Goal: Information Seeking & Learning: Learn about a topic

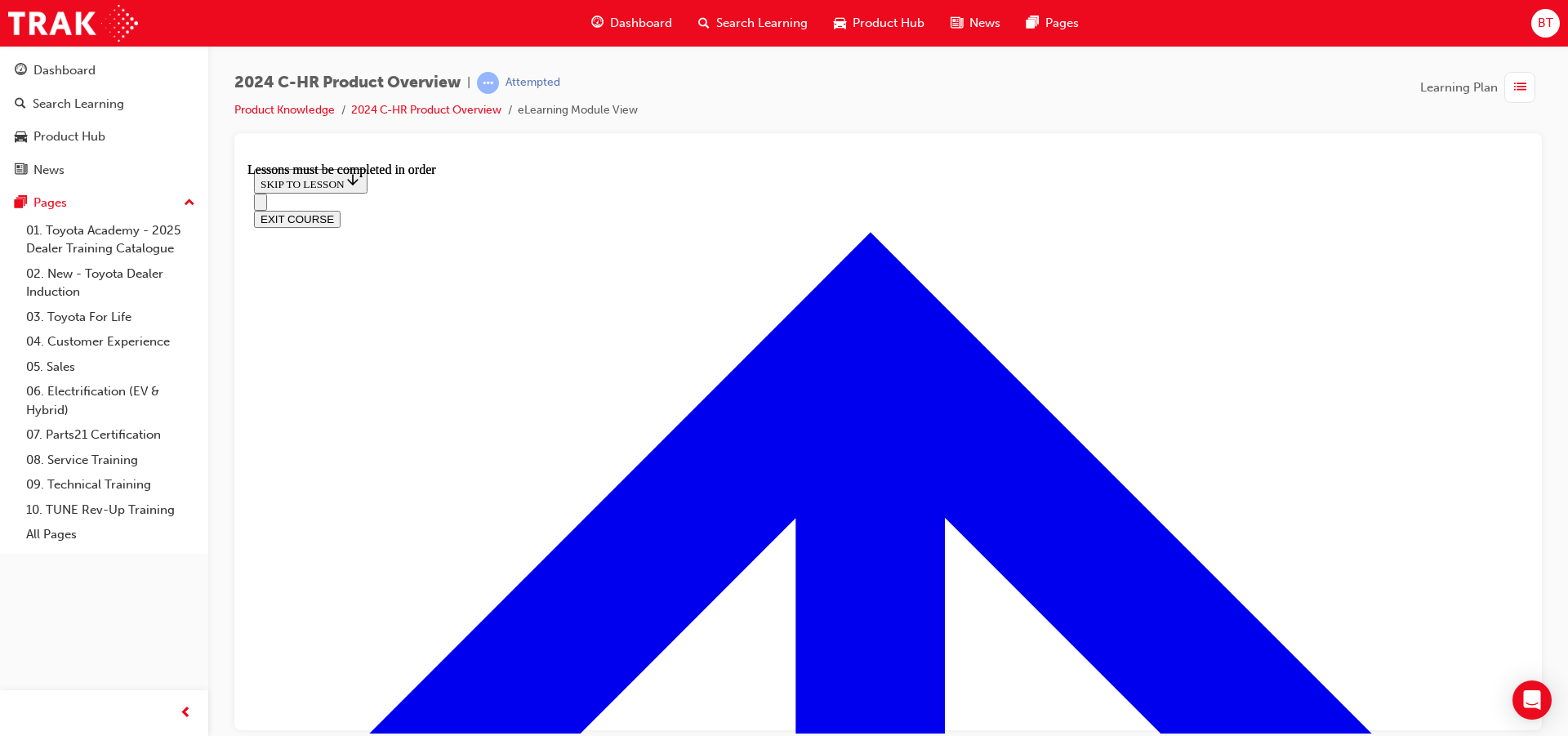
scroll to position [1854, 0]
drag, startPoint x: 931, startPoint y: 558, endPoint x: 870, endPoint y: 530, distance: 67.1
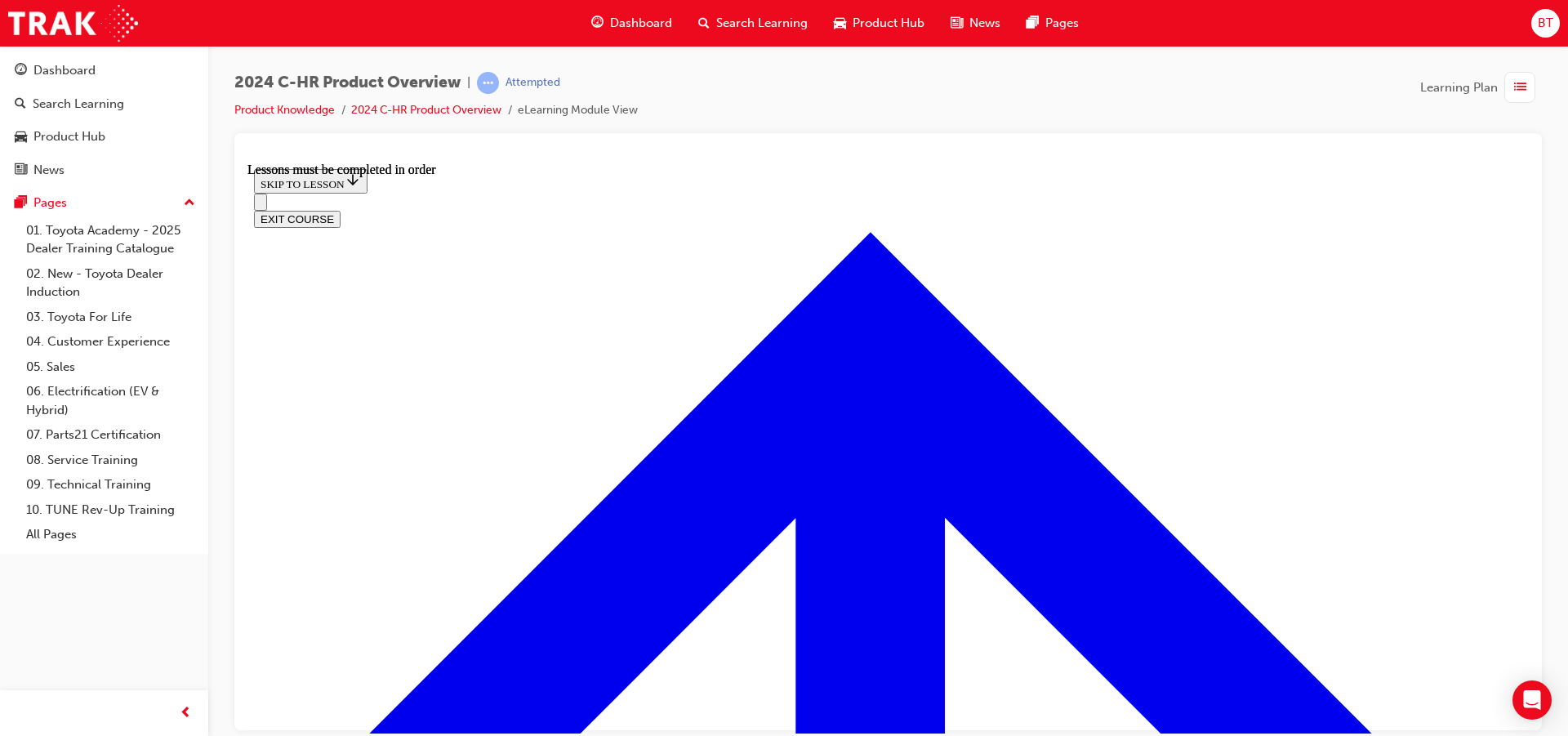
drag, startPoint x: 1052, startPoint y: 337, endPoint x: 966, endPoint y: 340, distance: 86.1
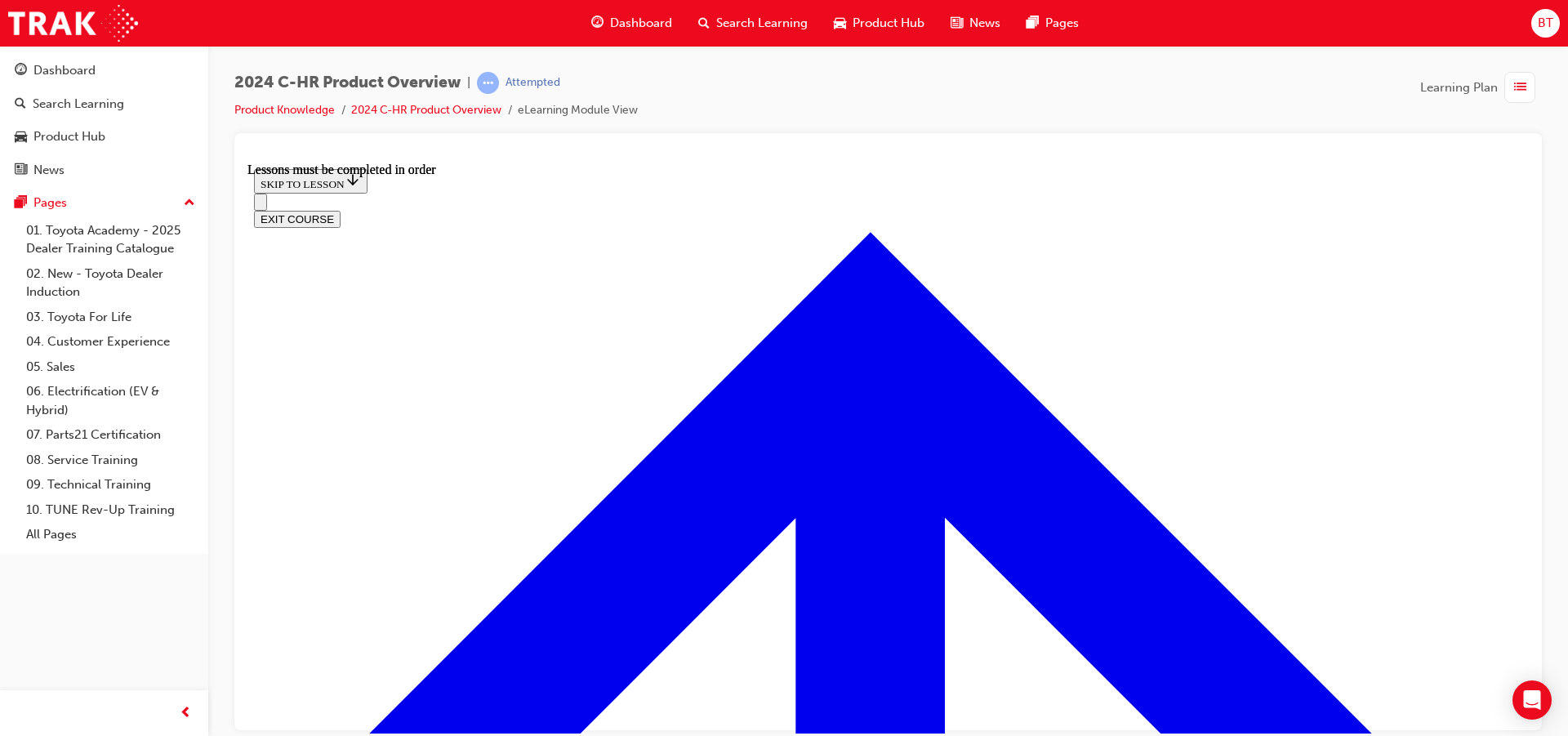
scroll to position [2881, 0]
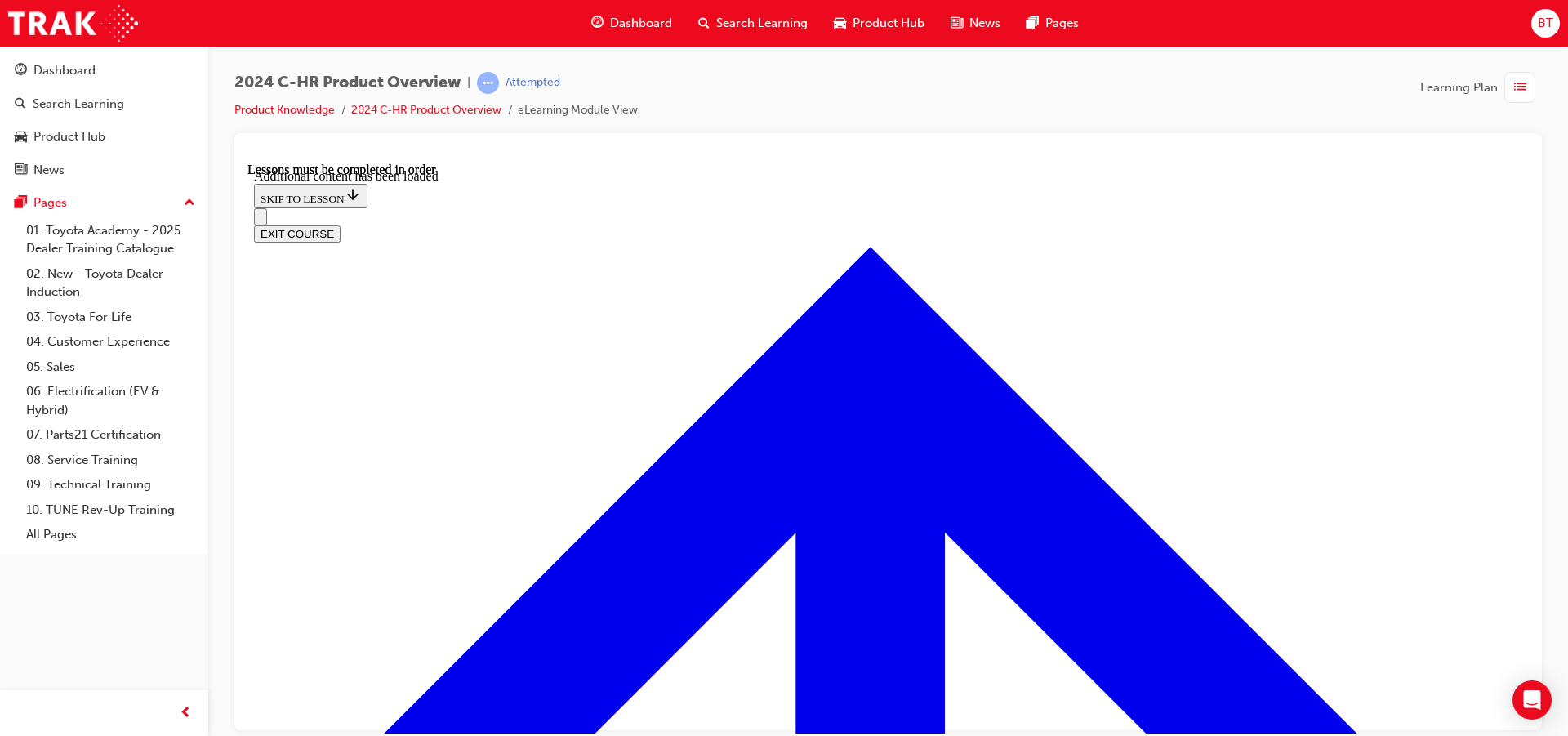
scroll to position [3279, 0]
checkbox input "true"
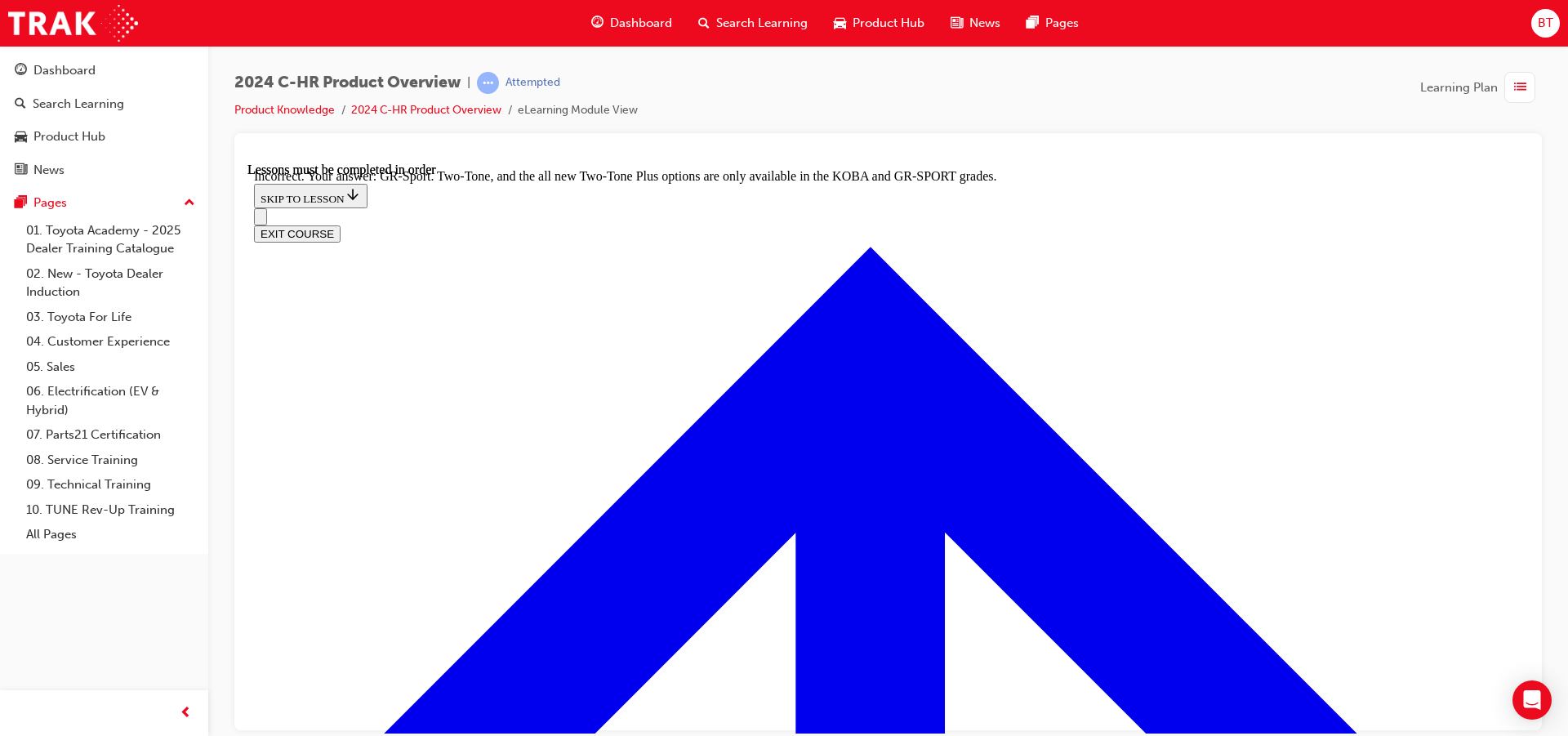
scroll to position [3621, 0]
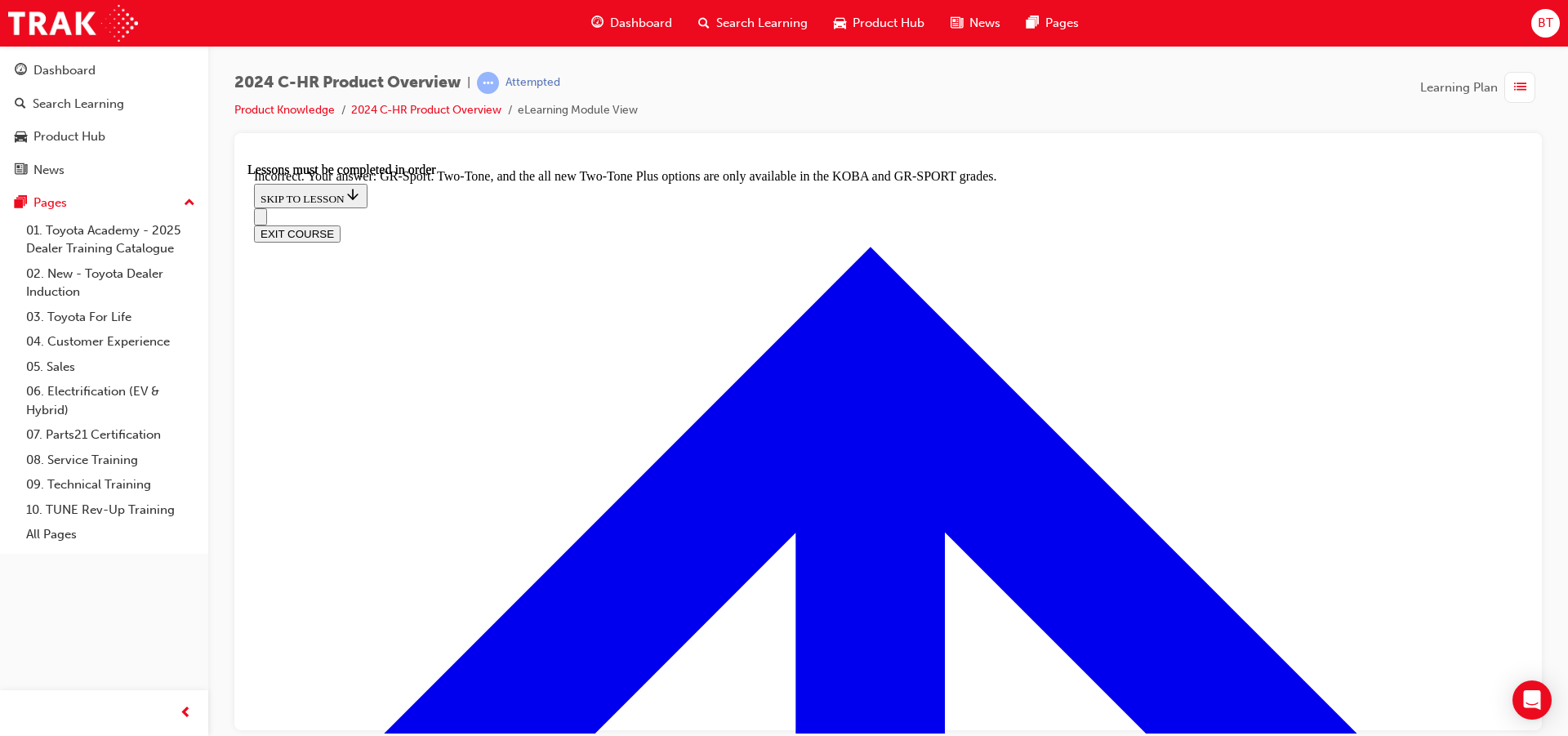
checkbox input "true"
checkbox input "false"
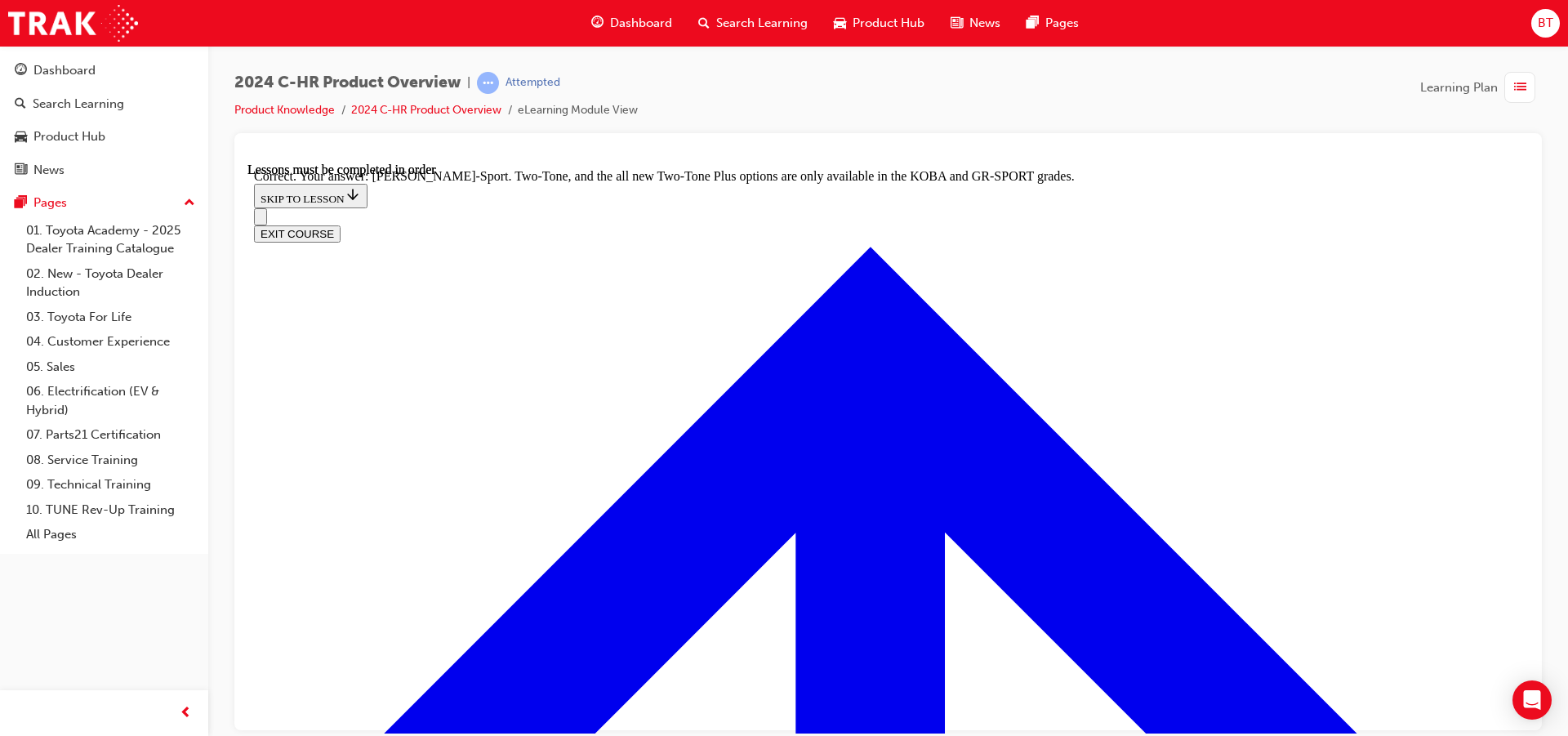
scroll to position [3691, 0]
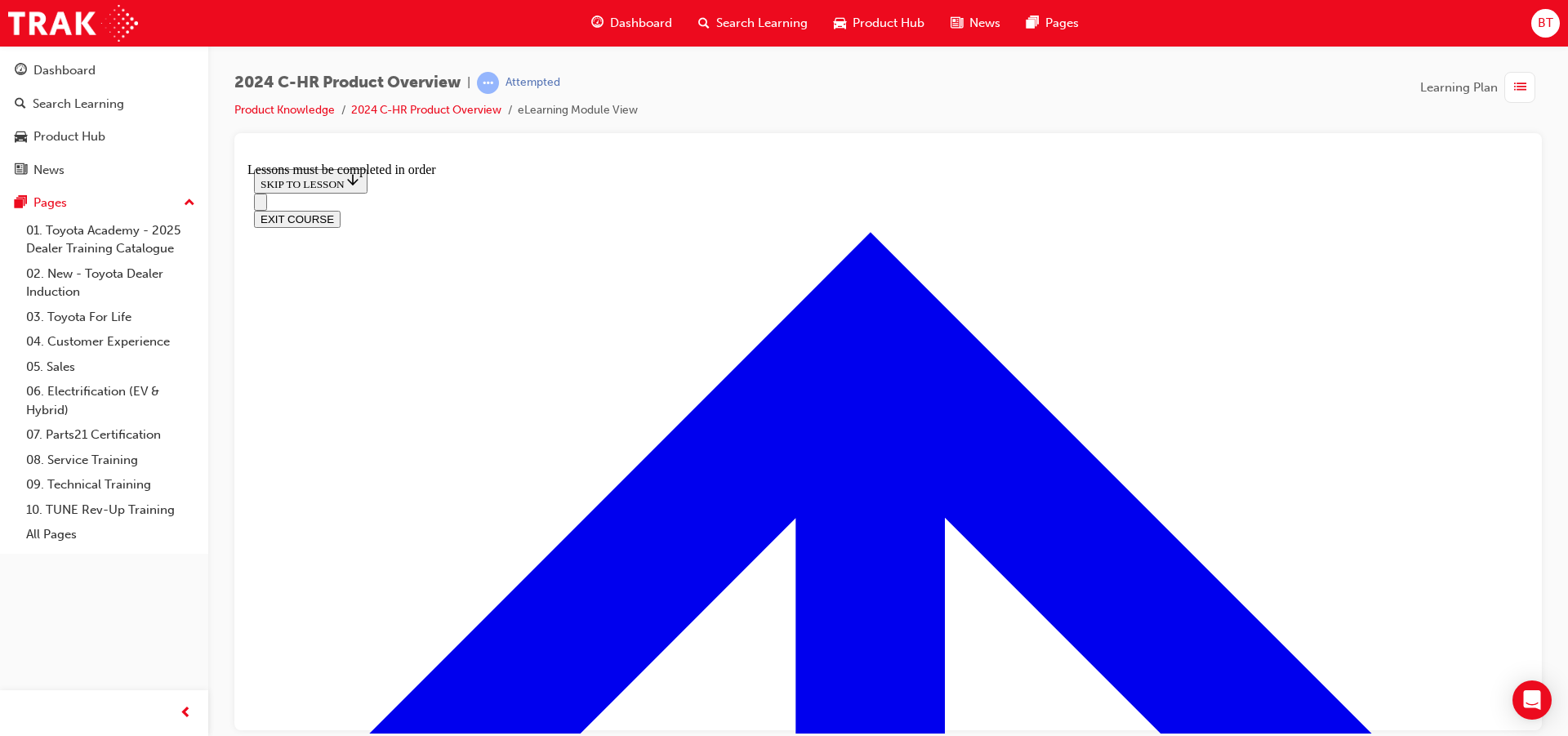
scroll to position [980, 0]
drag, startPoint x: 868, startPoint y: 251, endPoint x: 848, endPoint y: 222, distance: 35.2
drag, startPoint x: 883, startPoint y: 348, endPoint x: 876, endPoint y: 218, distance: 130.2
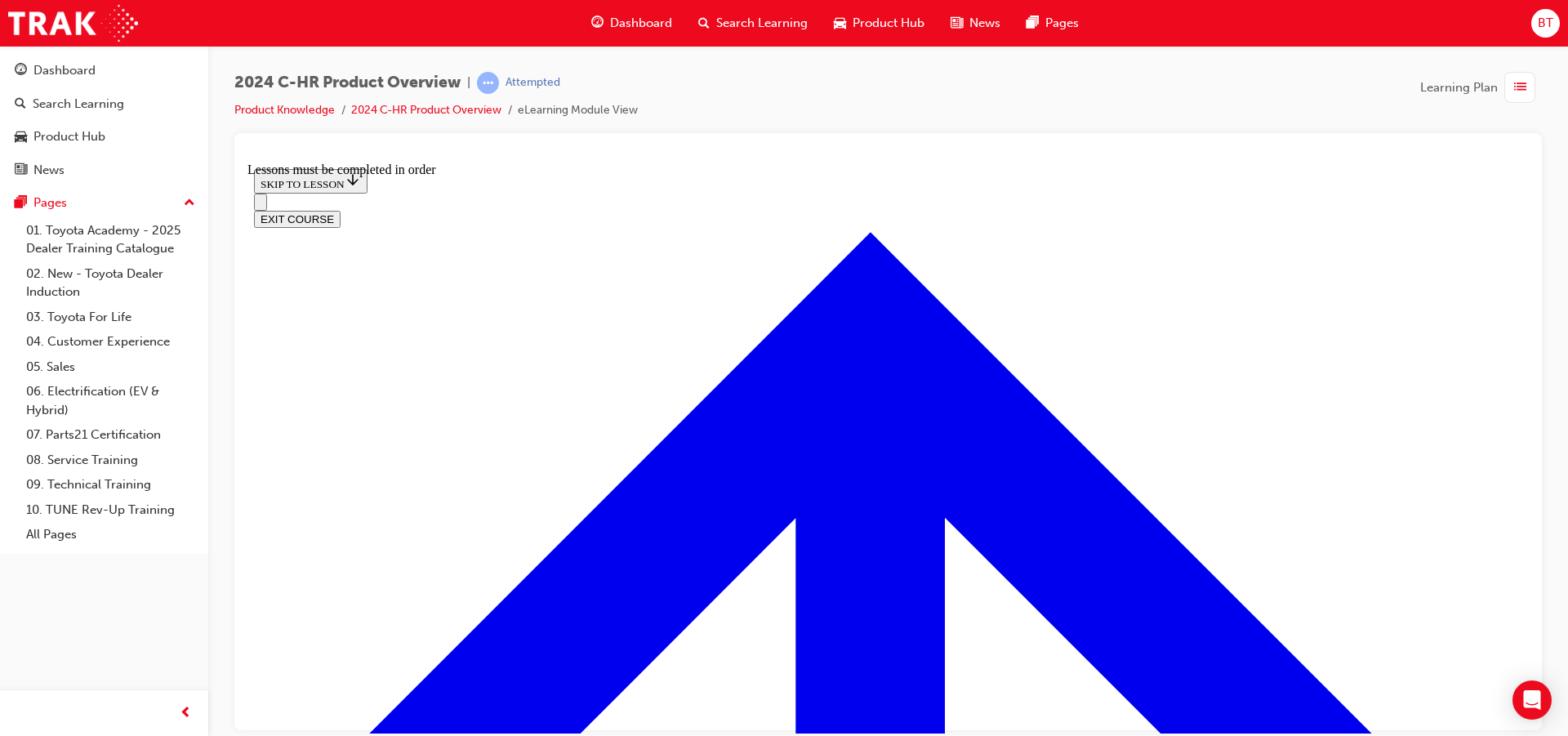
drag, startPoint x: 867, startPoint y: 174, endPoint x: 869, endPoint y: 222, distance: 48.0
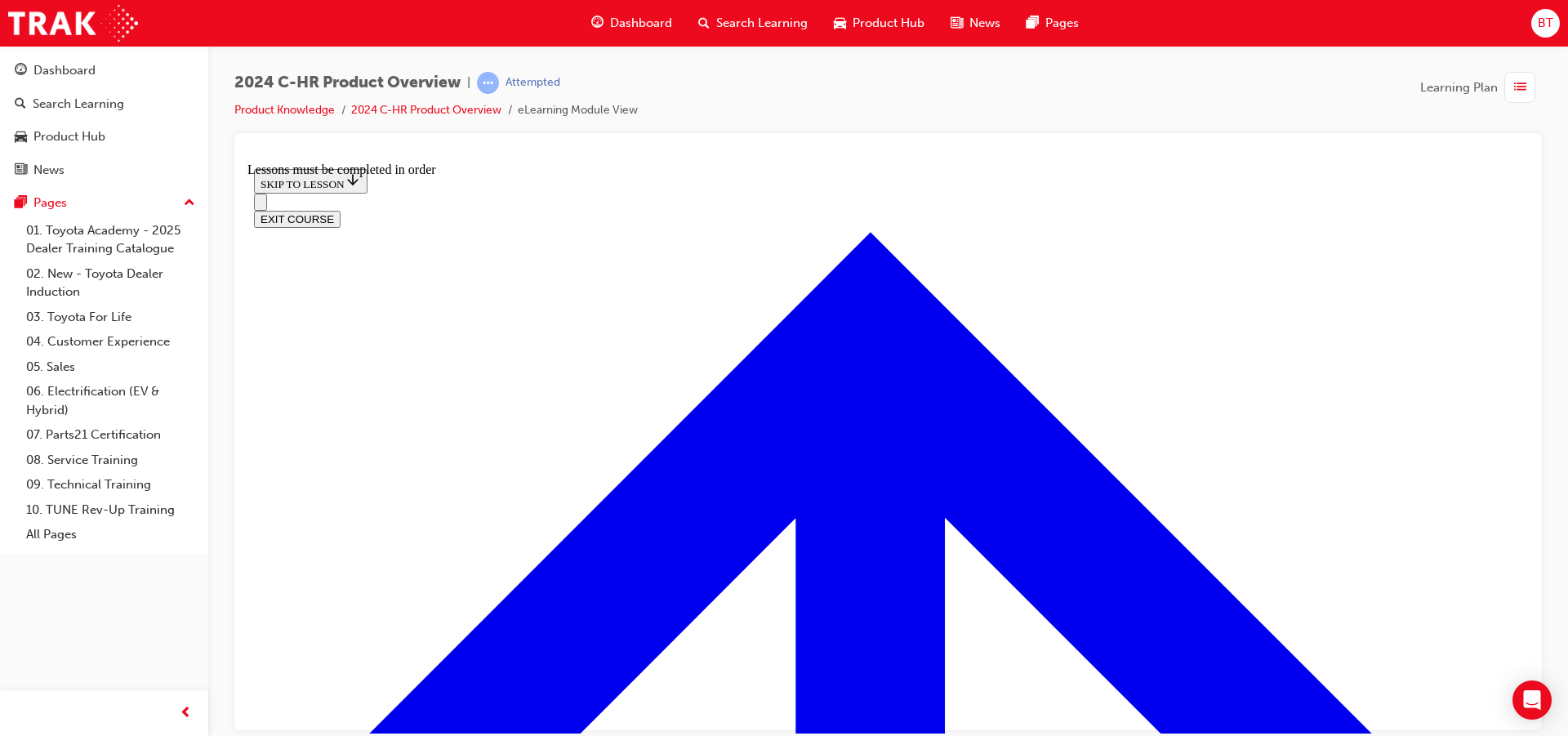
scroll to position [1062, 0]
drag, startPoint x: 892, startPoint y: 236, endPoint x: 898, endPoint y: 264, distance: 28.6
drag, startPoint x: 884, startPoint y: 238, endPoint x: 871, endPoint y: 237, distance: 13.0
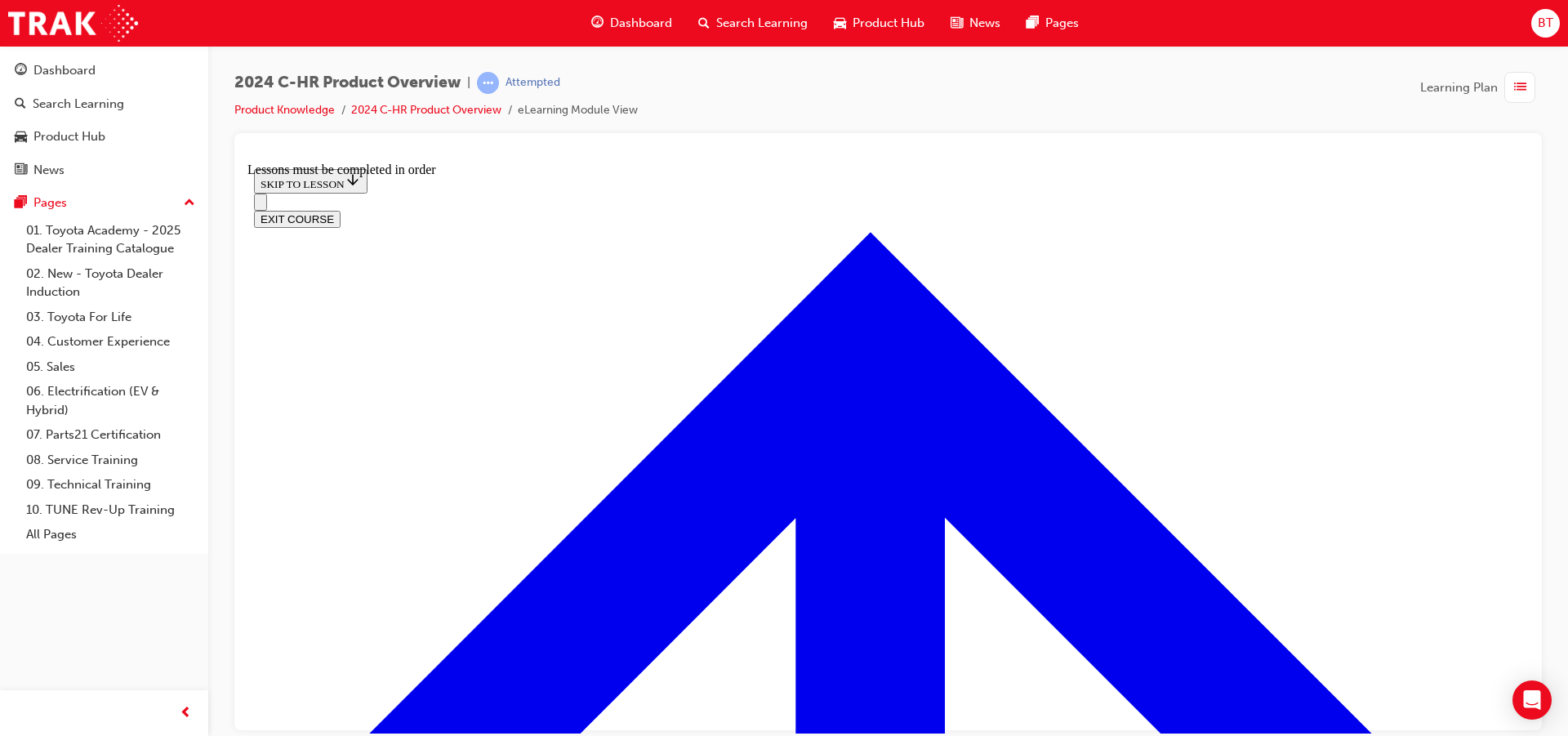
drag, startPoint x: 871, startPoint y: 237, endPoint x: 863, endPoint y: 251, distance: 16.1
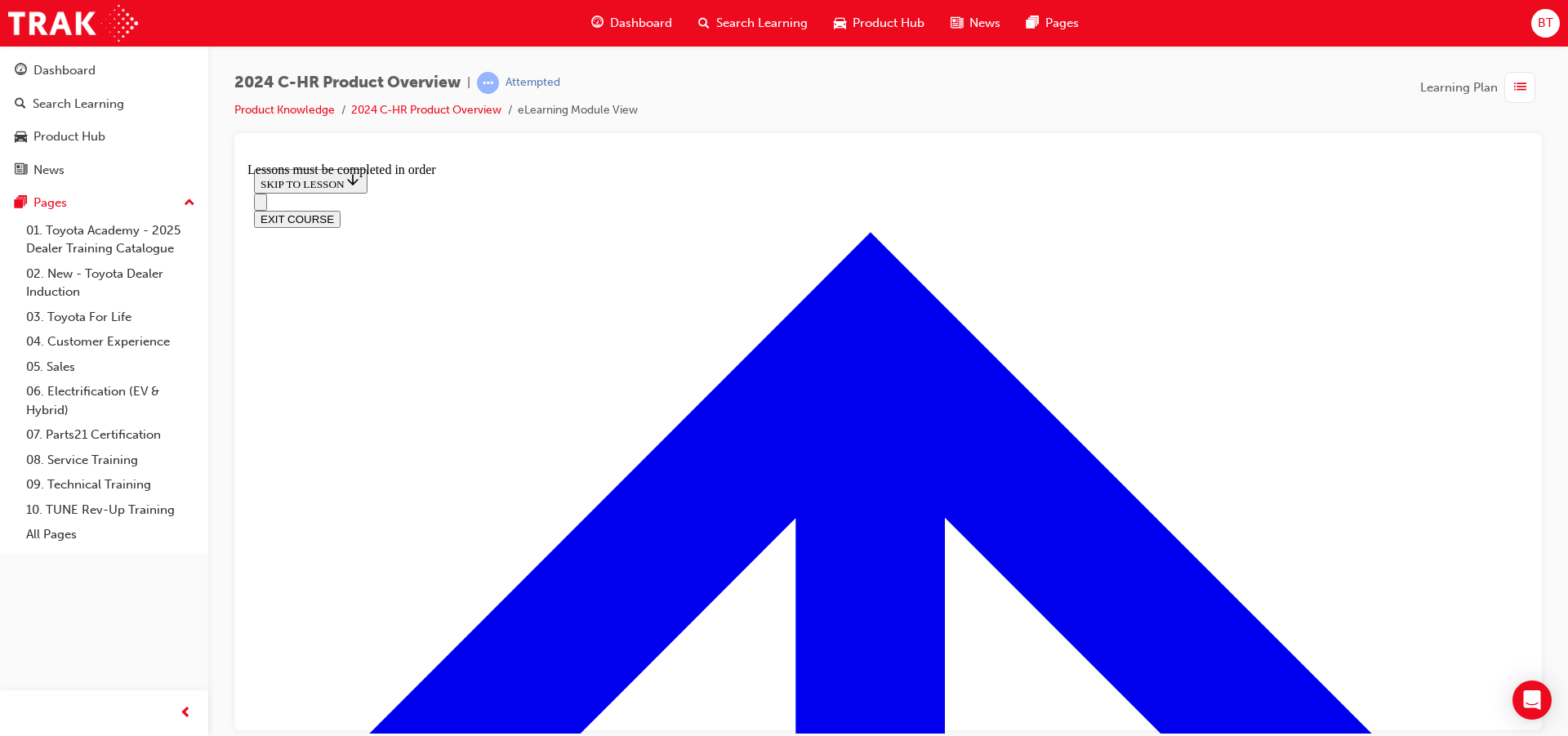
drag, startPoint x: 942, startPoint y: 597, endPoint x: 841, endPoint y: 401, distance: 220.5
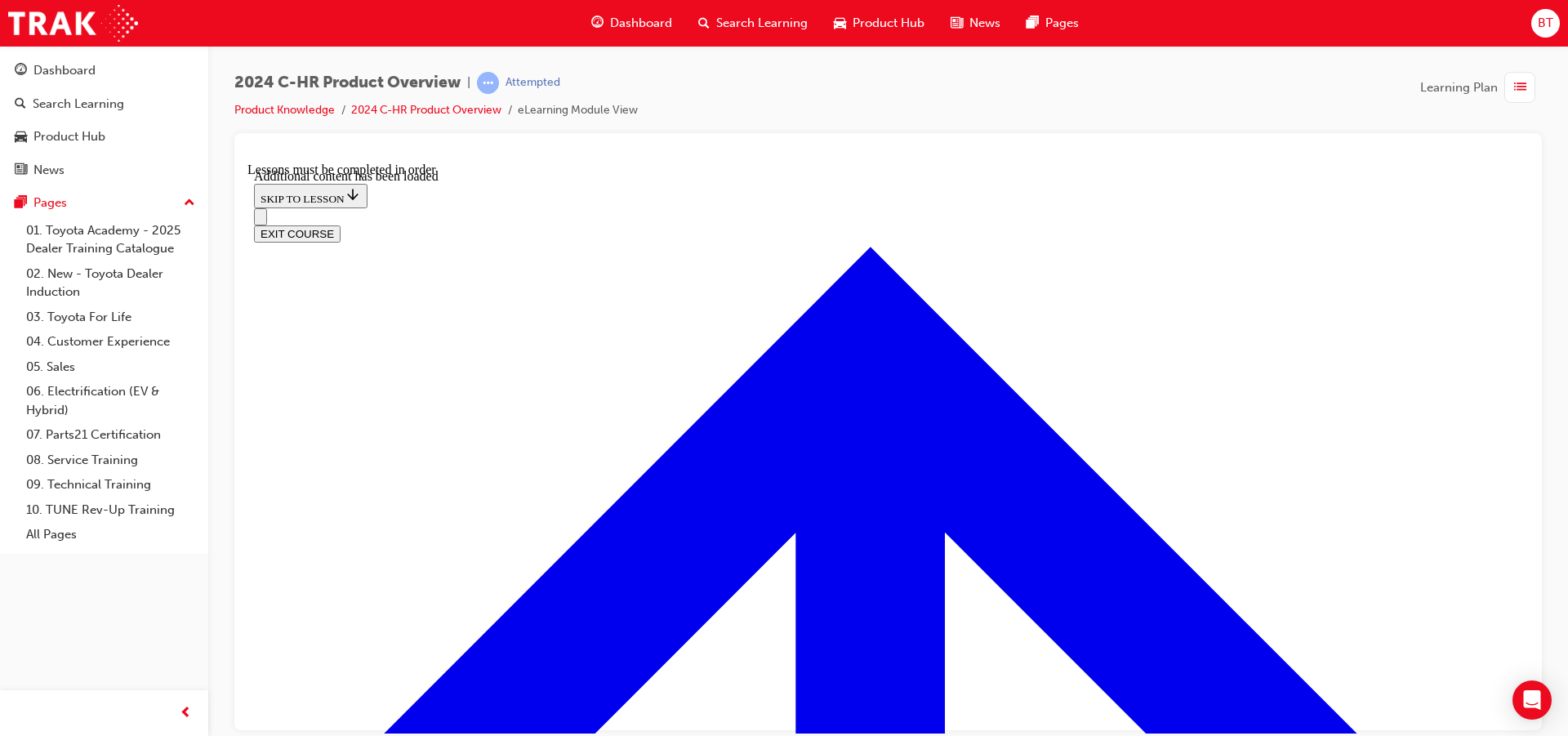
scroll to position [1581, 0]
drag, startPoint x: 763, startPoint y: 257, endPoint x: 679, endPoint y: 254, distance: 84.1
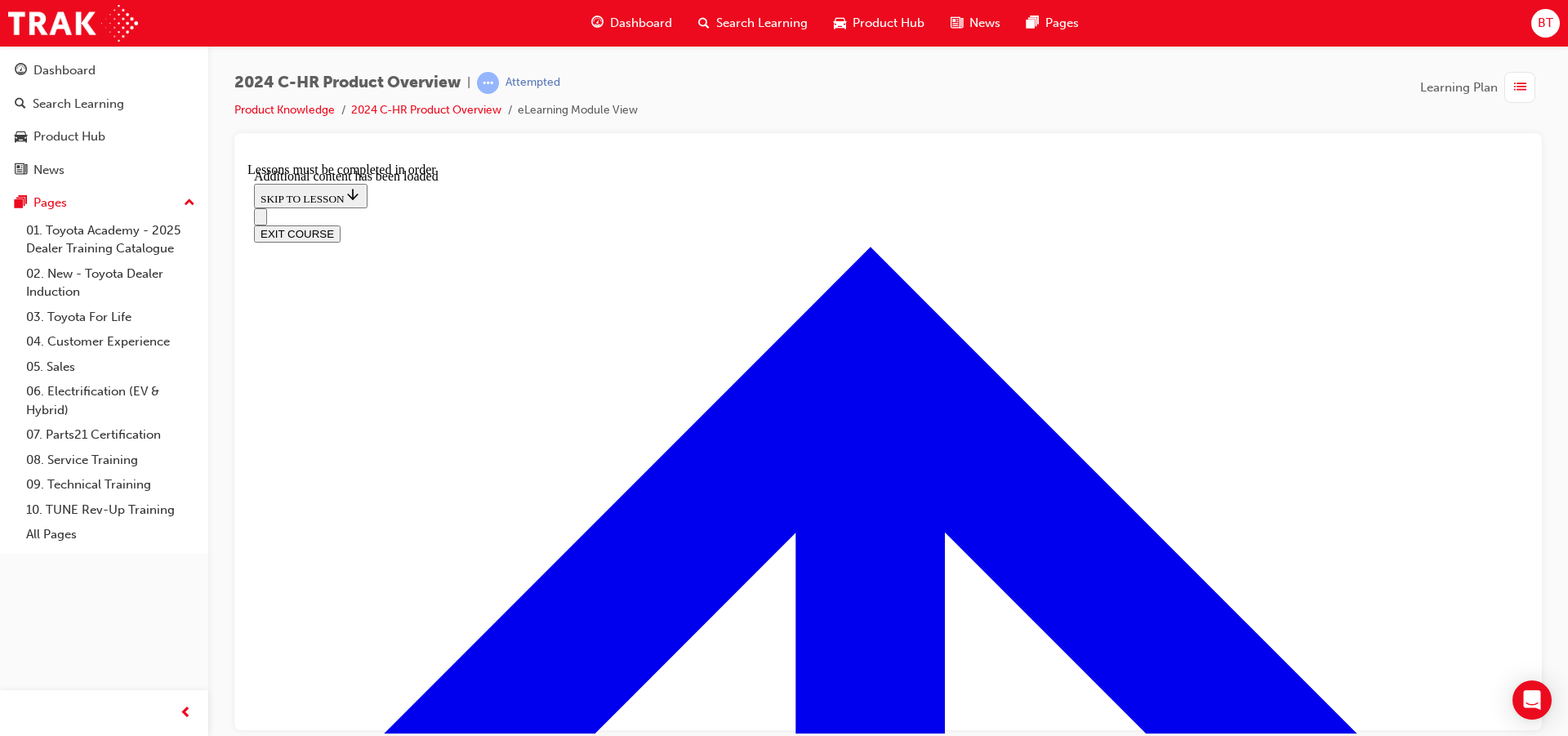
radio input "true"
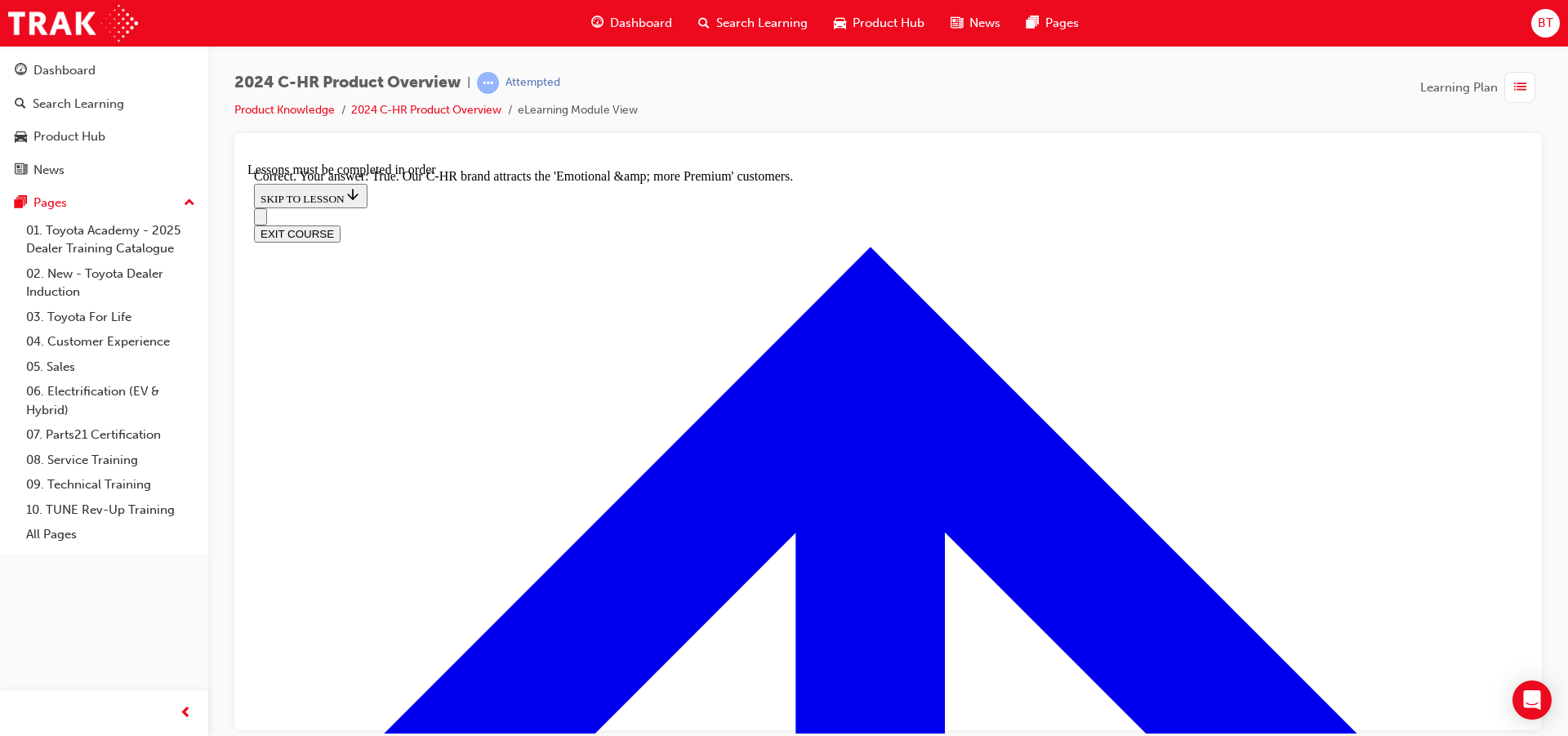
scroll to position [1866, 0]
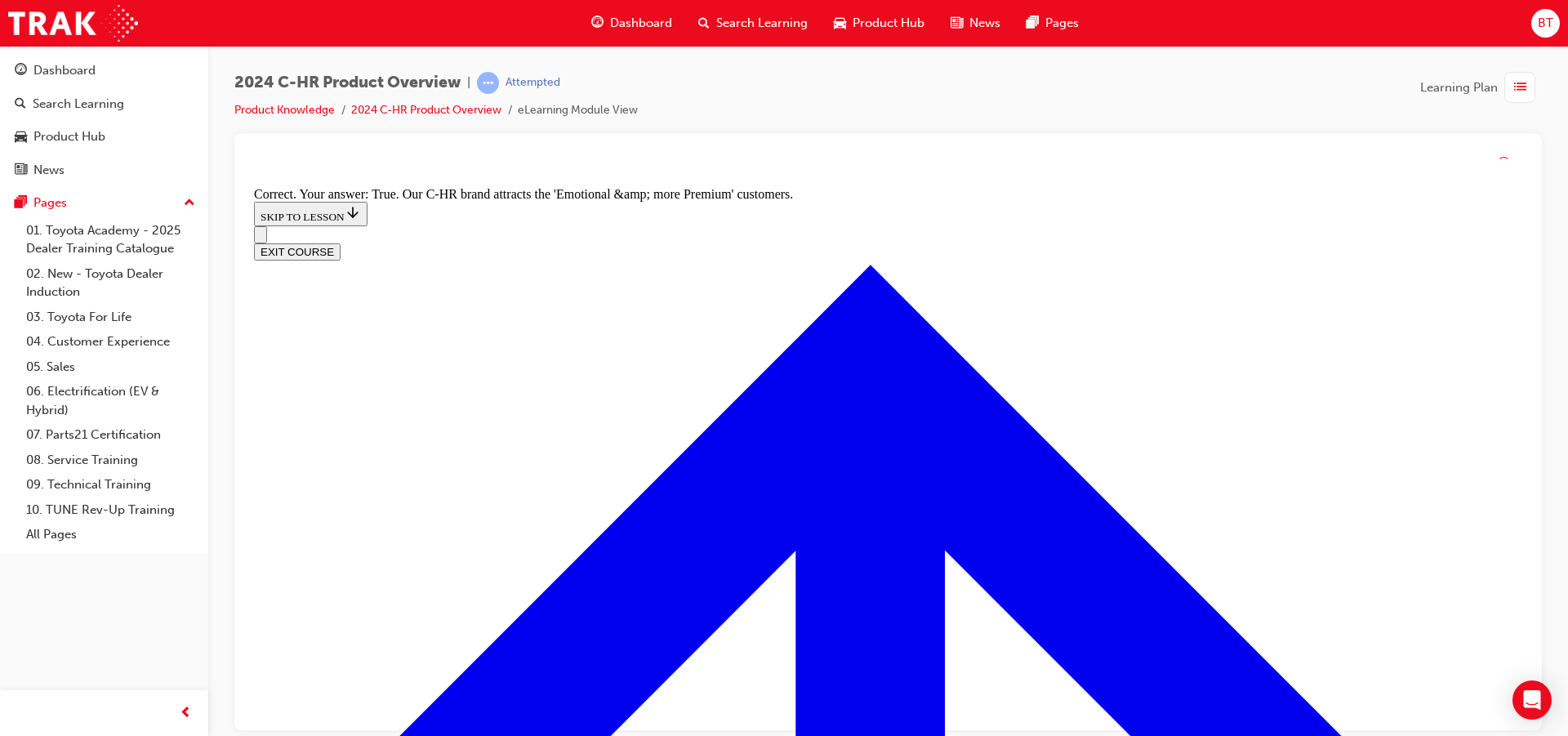
scroll to position [57, 0]
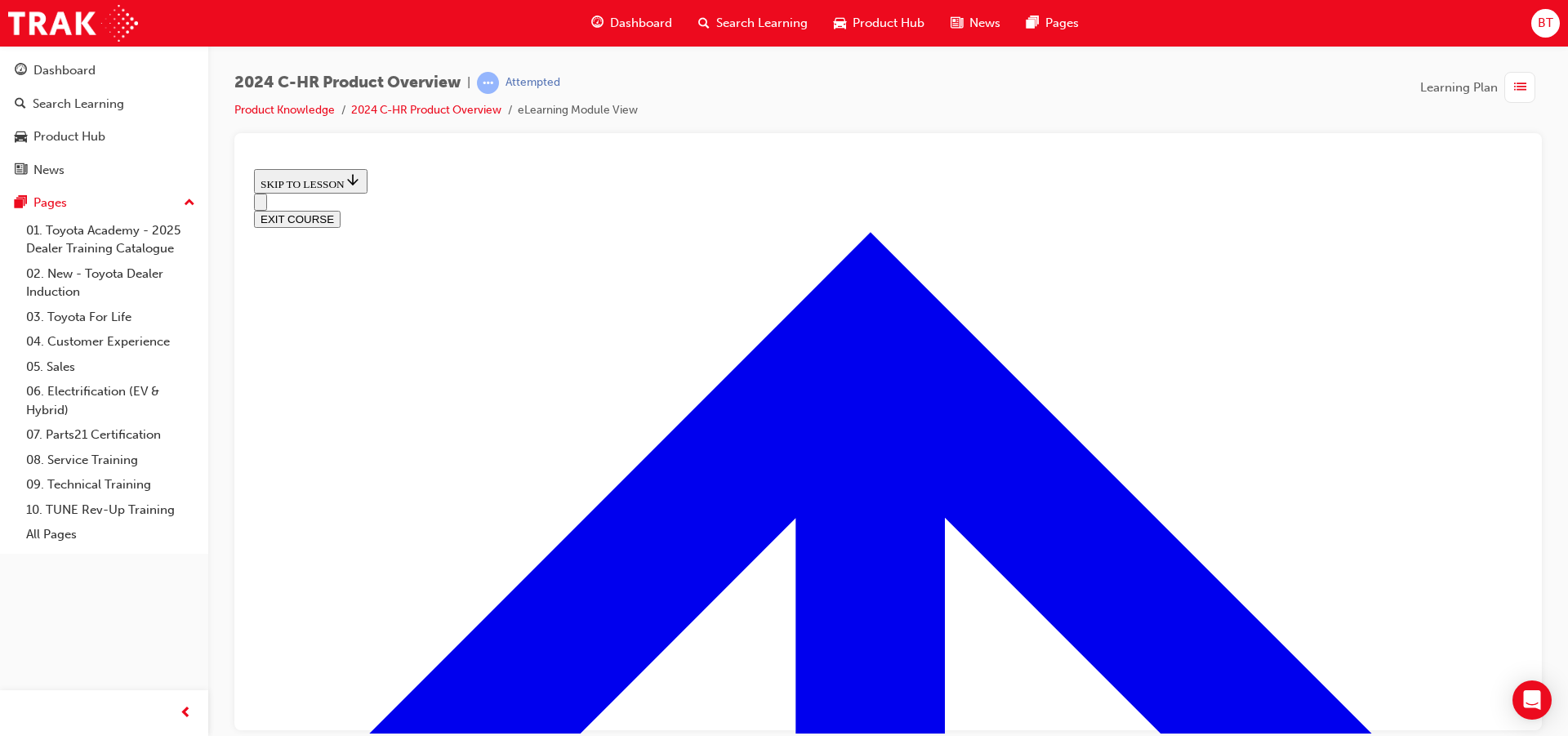
drag, startPoint x: 934, startPoint y: 563, endPoint x: 853, endPoint y: 528, distance: 88.2
click at [341, 210] on button "EXIT COURSE" at bounding box center [297, 219] width 87 height 18
click at [629, 35] on div "Dashboard" at bounding box center [632, 23] width 107 height 33
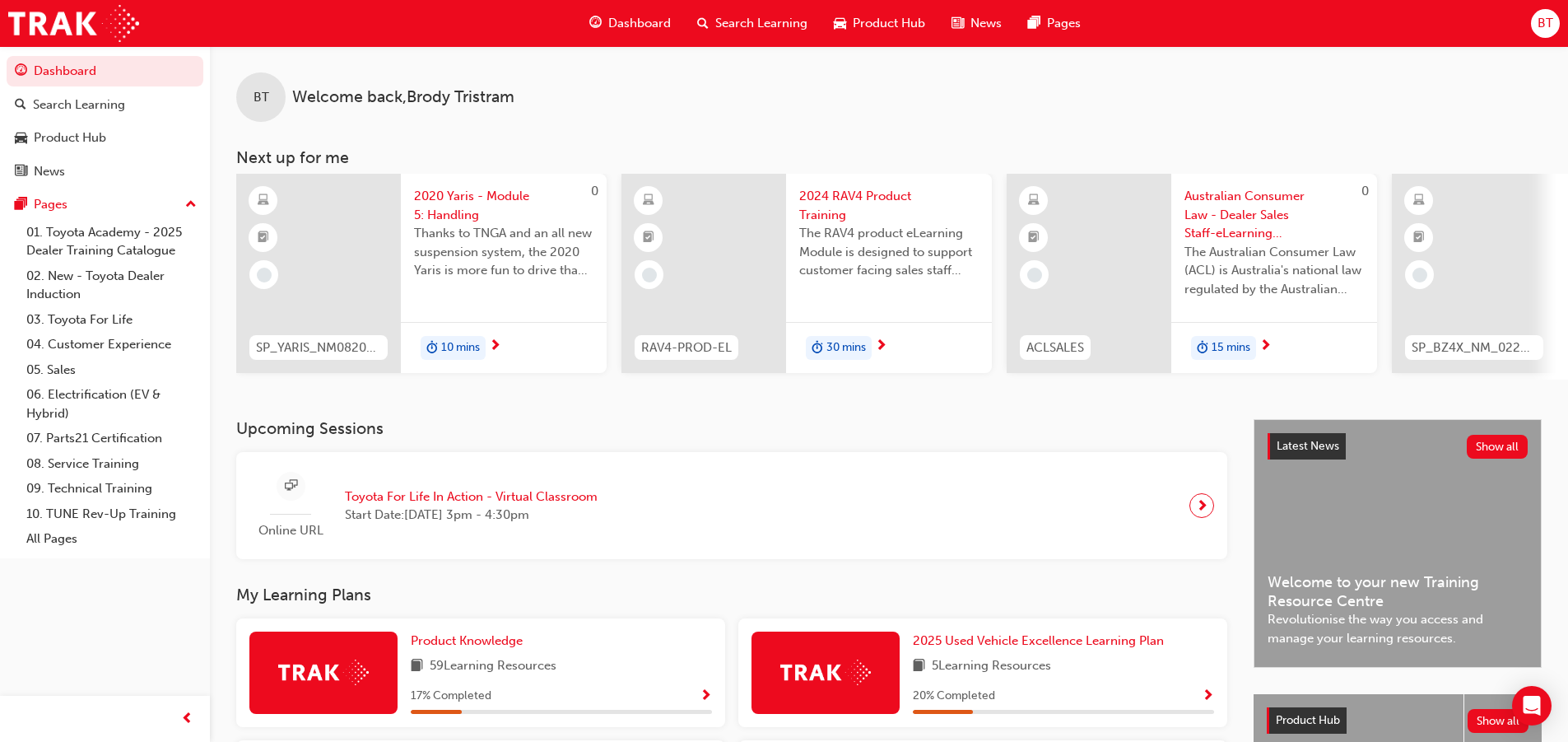
click at [524, 506] on span "Toyota For Life In Action - Virtual Classroom" at bounding box center [471, 496] width 253 height 19
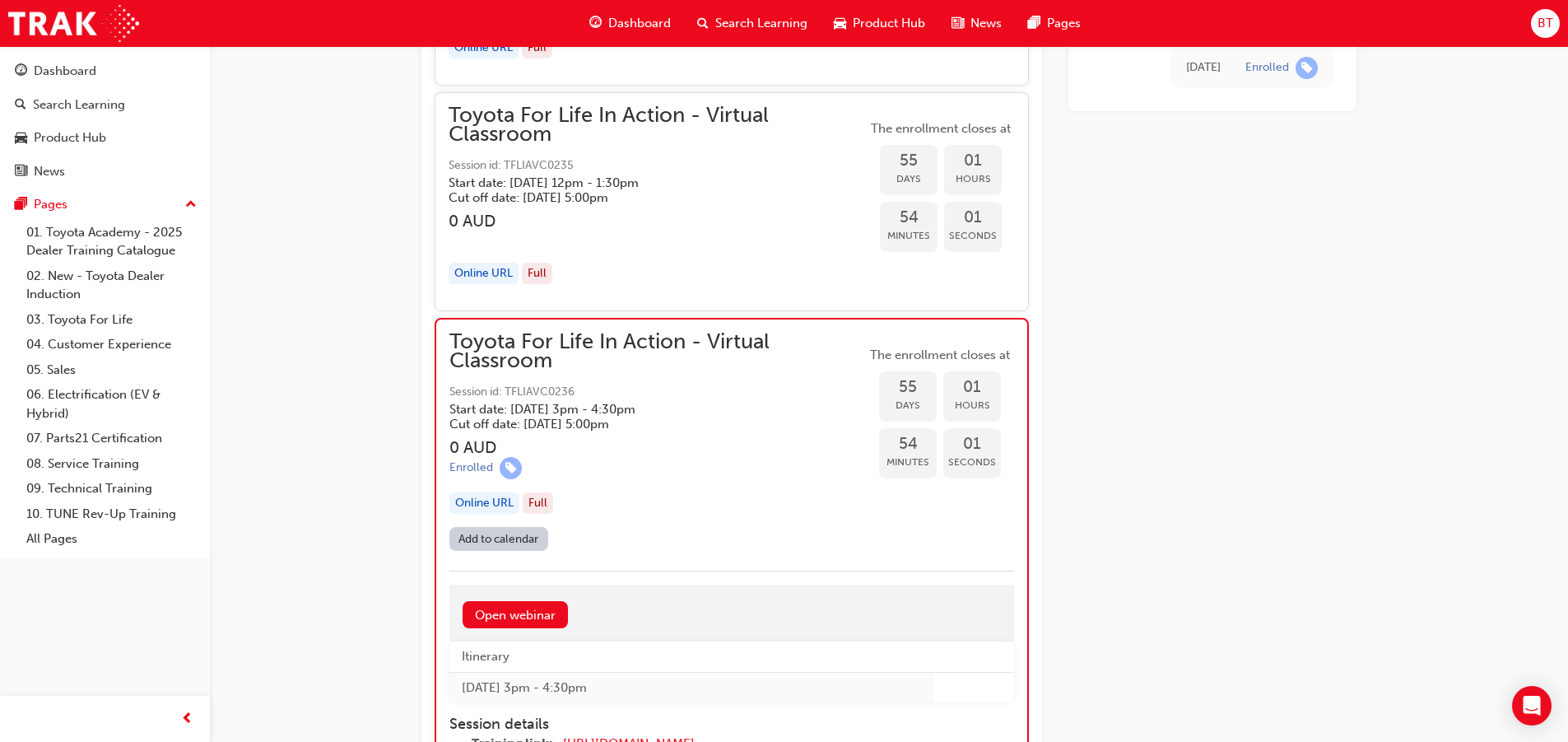
scroll to position [16237, 0]
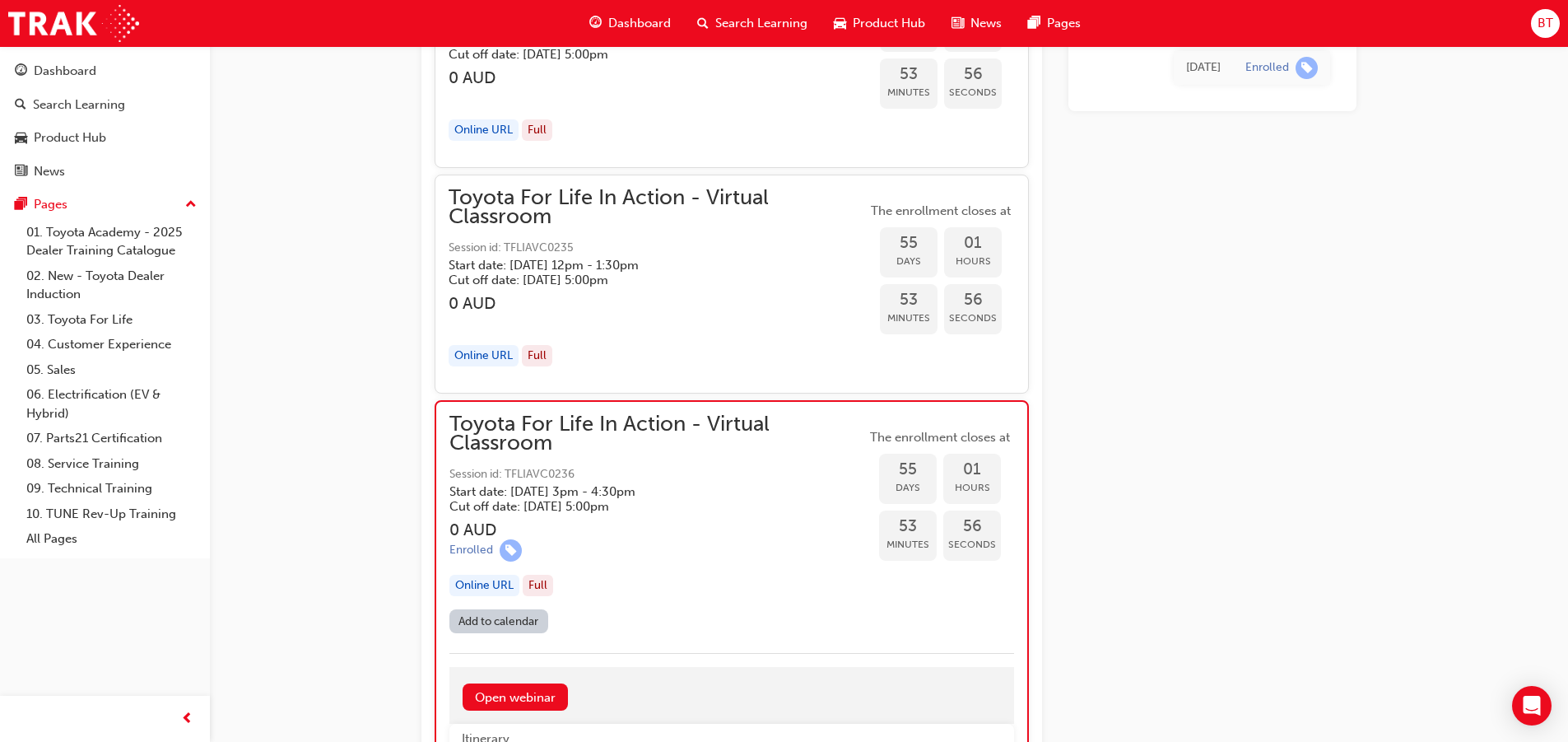
drag, startPoint x: 818, startPoint y: 395, endPoint x: 782, endPoint y: 378, distance: 39.8
click at [782, 378] on div "Toyota For Life In Action - Virtual Classroom Session id: TFLIAVC0235 Start dat…" at bounding box center [657, 284] width 418 height 191
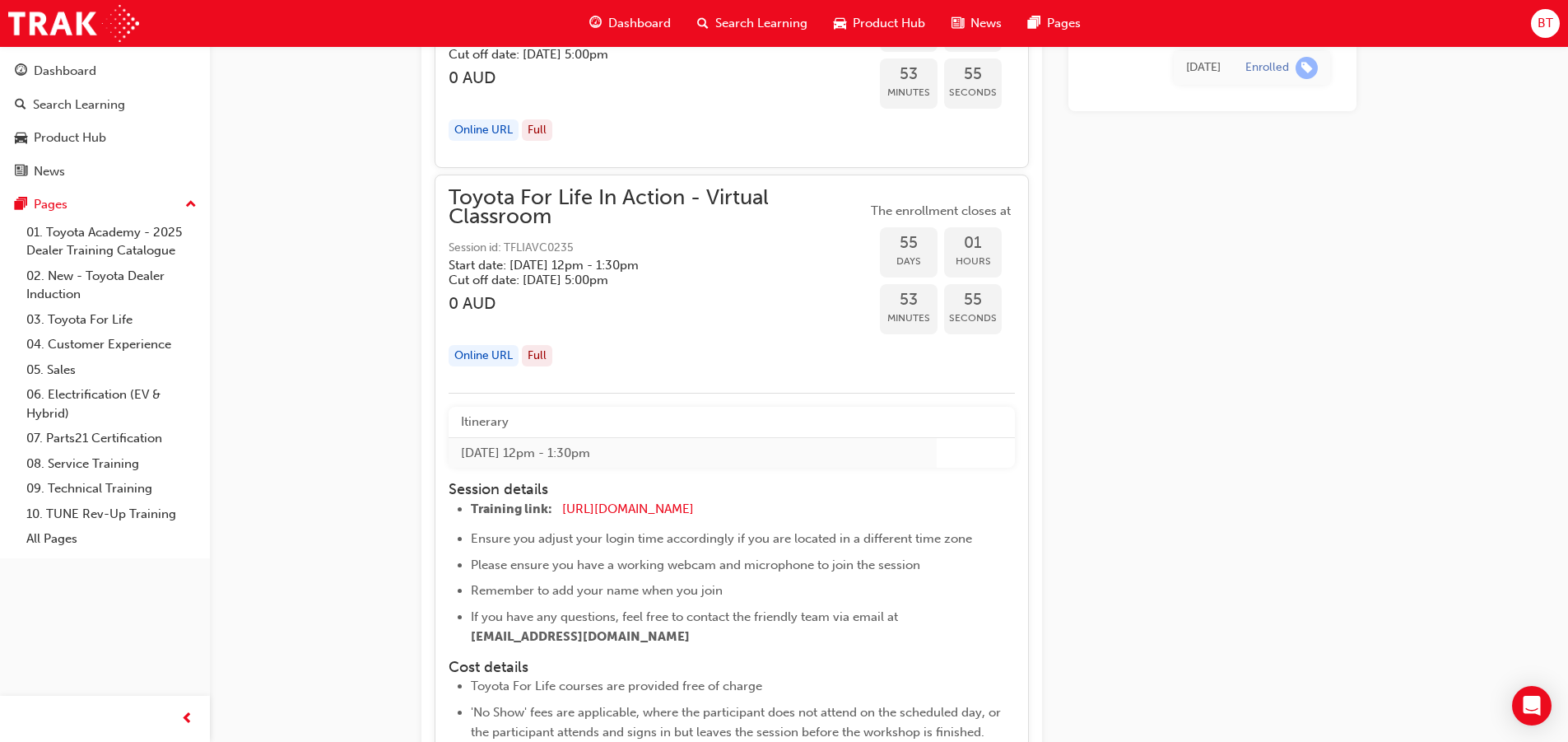
click at [776, 373] on div "Toyota For Life In Action - Virtual Classroom Session id: TFLIAVC0235 Start dat…" at bounding box center [657, 284] width 418 height 191
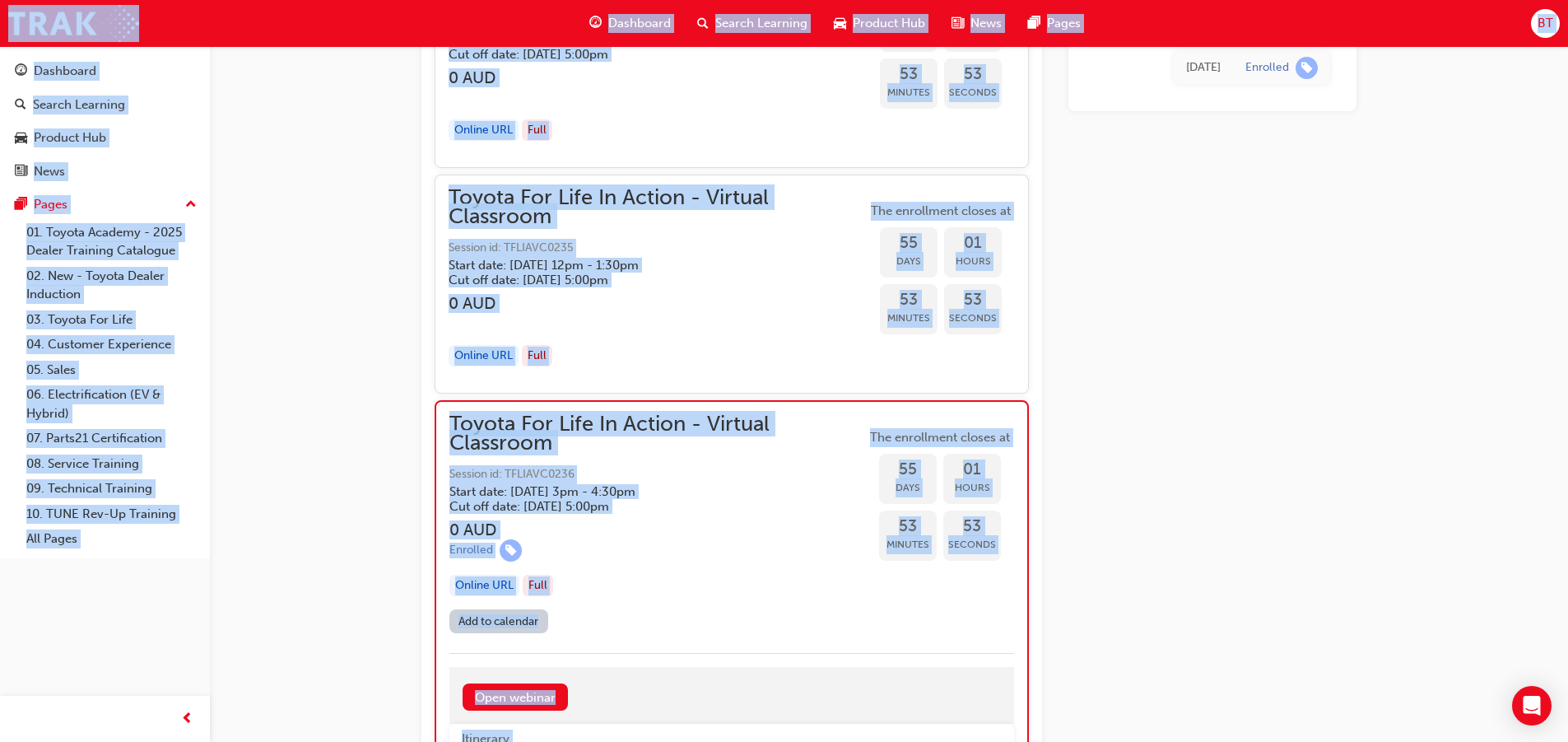
drag, startPoint x: 1201, startPoint y: 397, endPoint x: 1185, endPoint y: 385, distance: 20.0
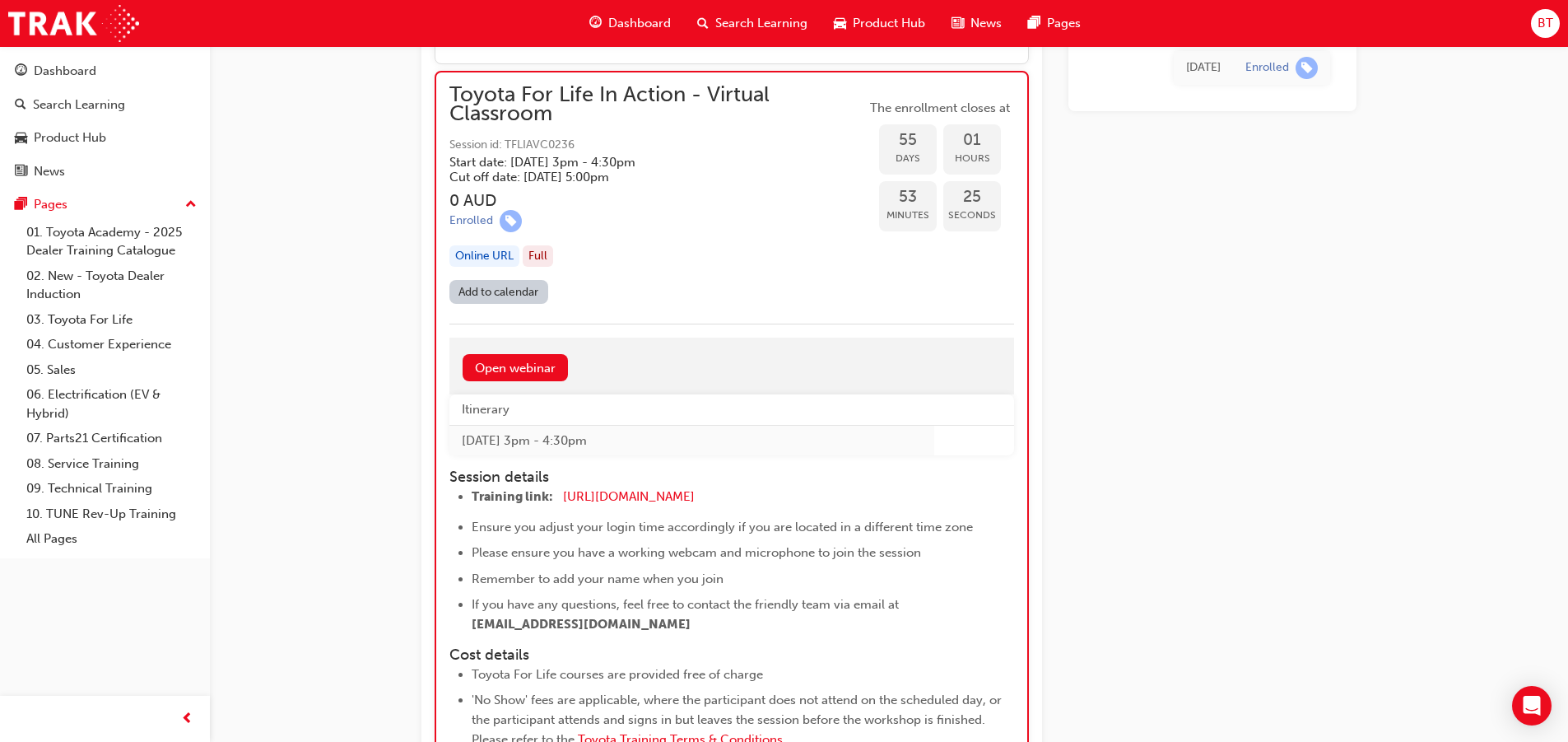
scroll to position [16319, 0]
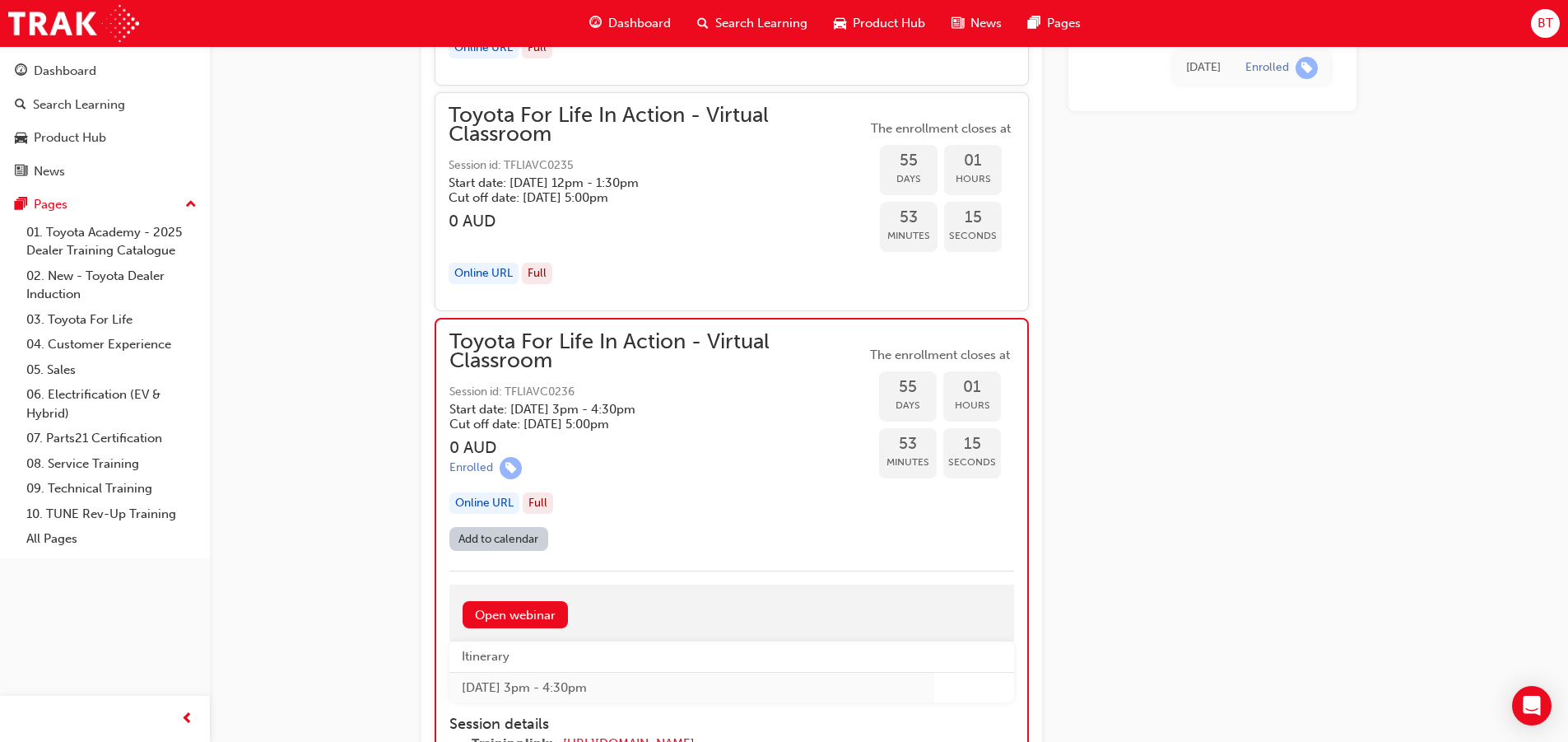
click at [631, 35] on div "Dashboard" at bounding box center [630, 23] width 108 height 34
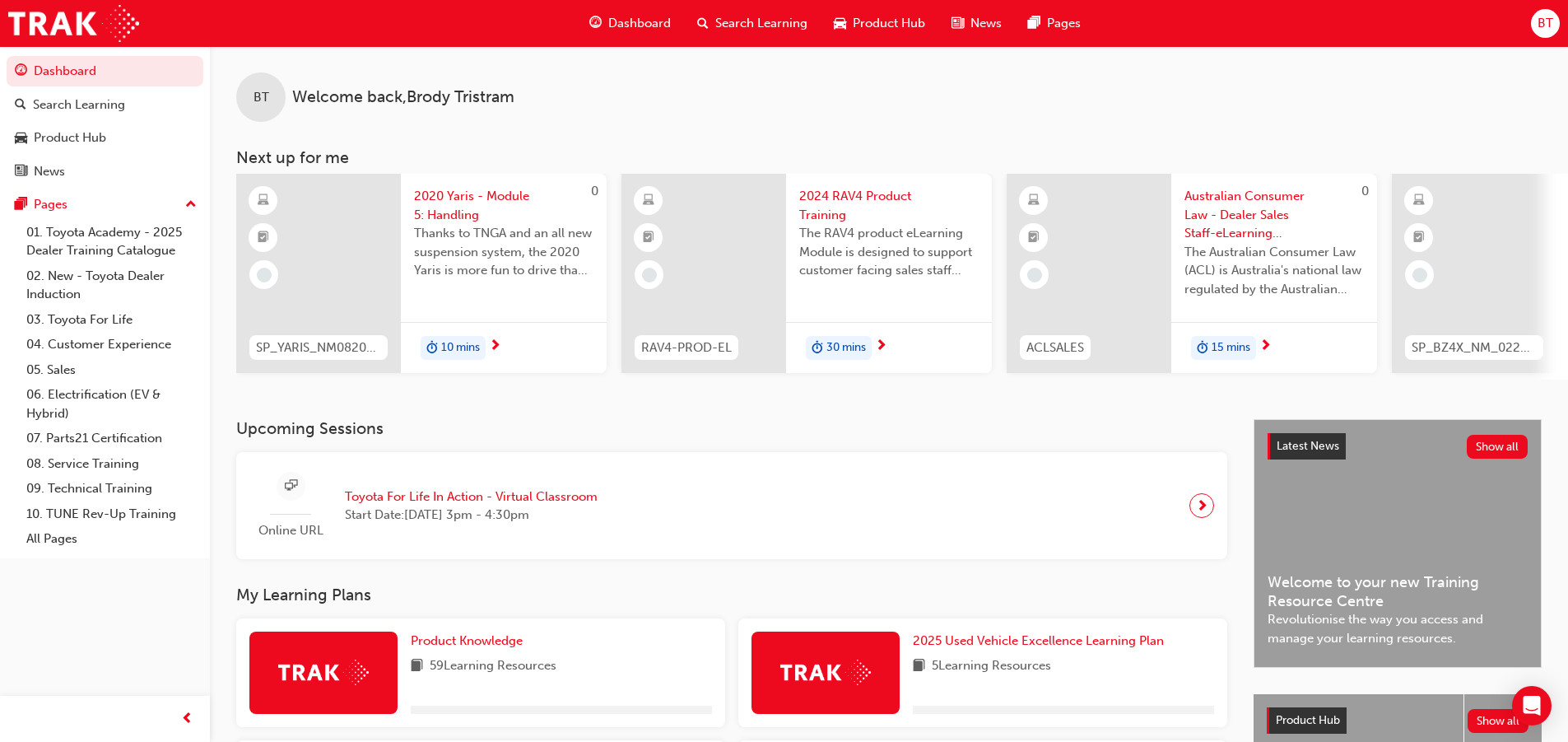
click at [461, 659] on div "Product Knowledge 59 Learning Resources" at bounding box center [561, 672] width 301 height 82
click at [466, 647] on span "Product Knowledge" at bounding box center [466, 640] width 112 height 15
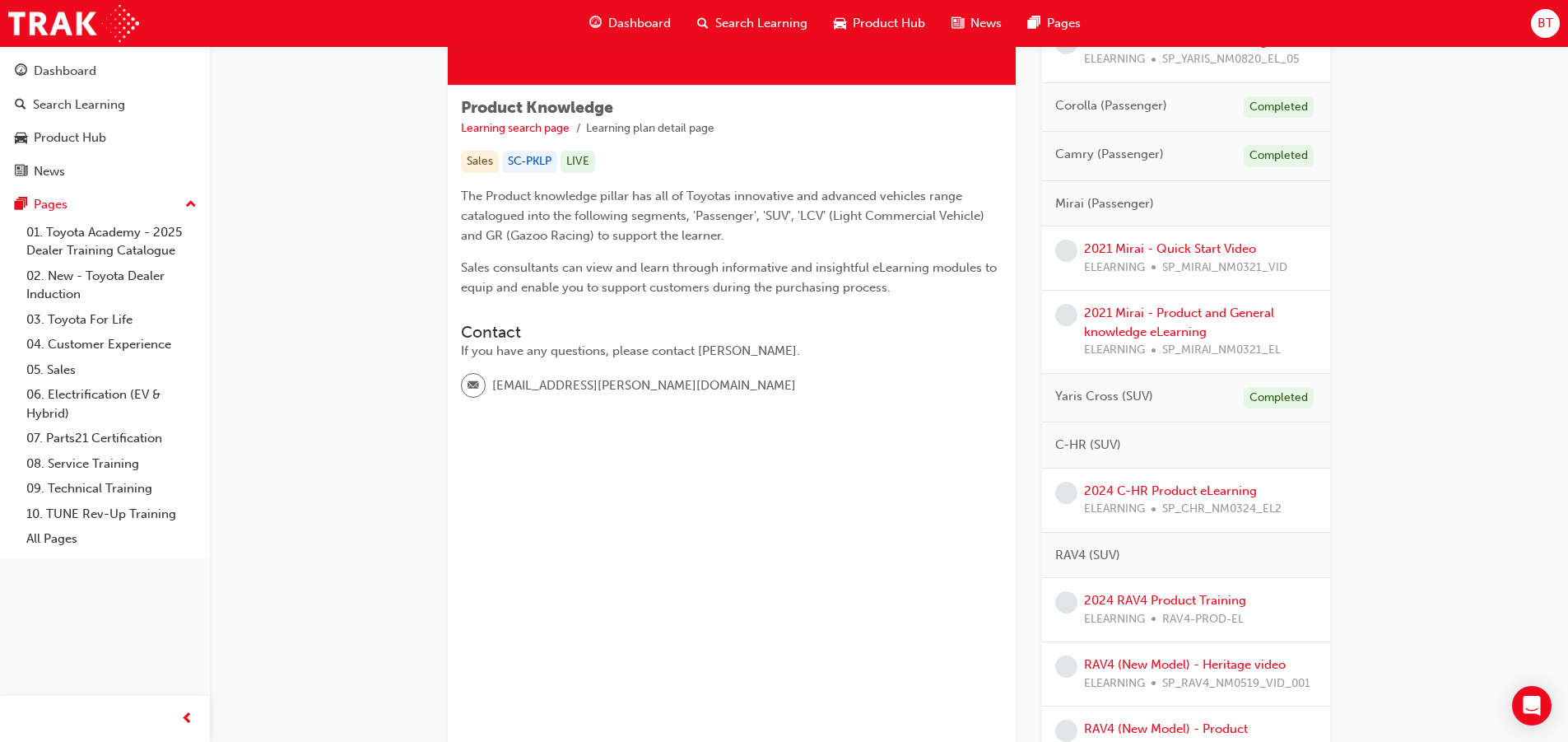
scroll to position [164, 0]
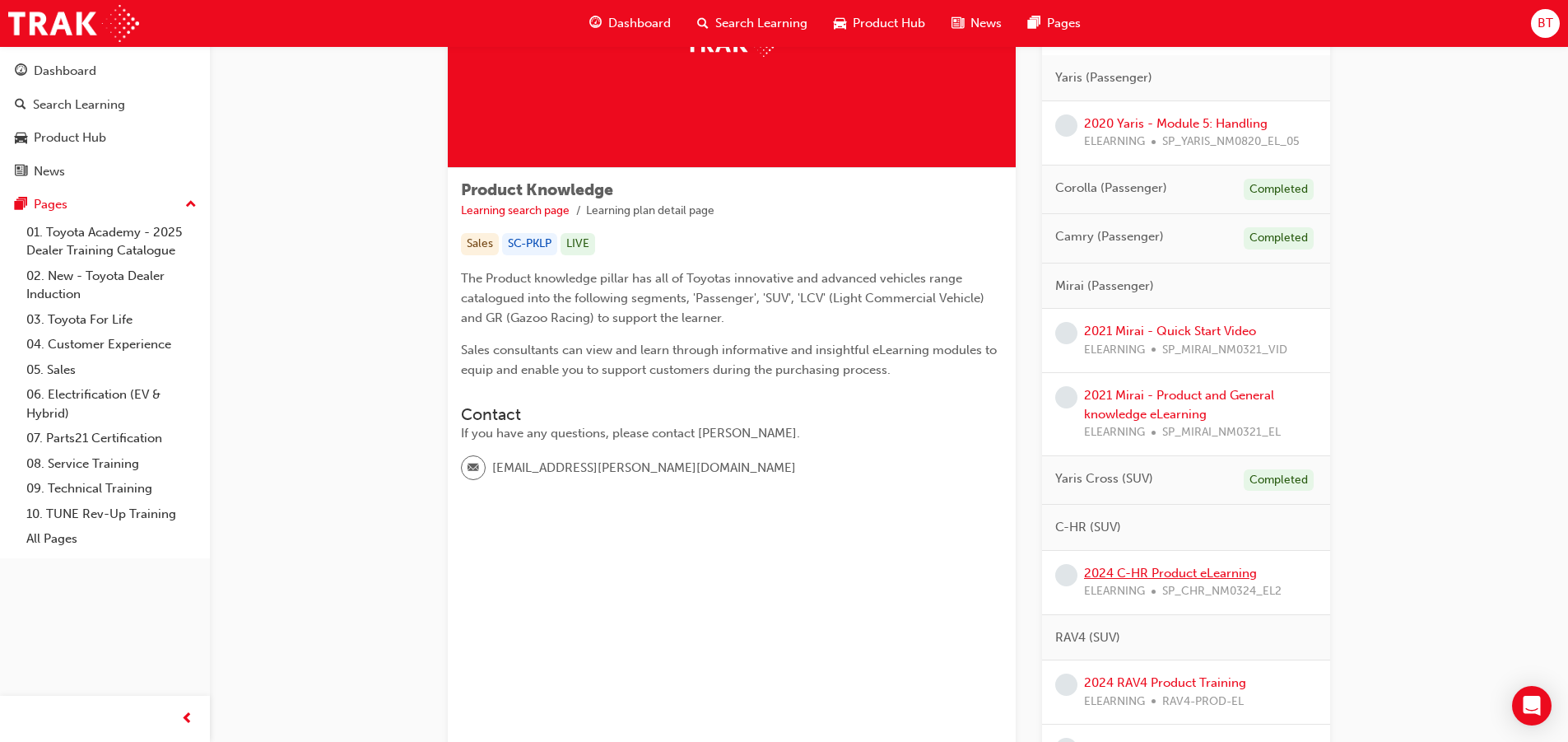
click at [1169, 567] on link "2024 C-HR Product eLearning" at bounding box center [1170, 572] width 173 height 15
